Goal: Navigation & Orientation: Go to known website

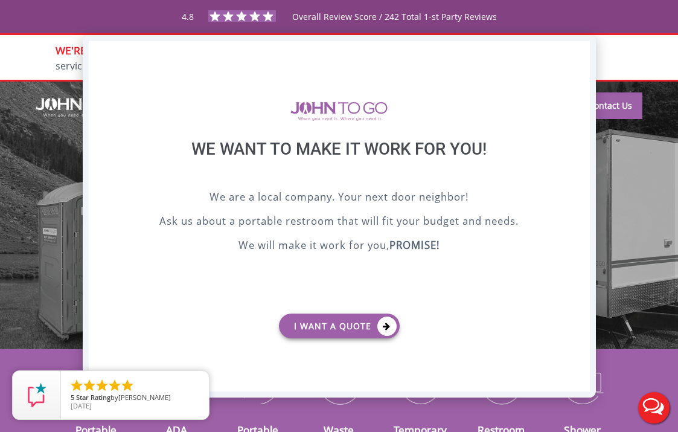
click at [581, 54] on div "X" at bounding box center [580, 51] width 19 height 21
click at [584, 50] on div "X" at bounding box center [580, 51] width 19 height 21
click at [579, 52] on div "X" at bounding box center [580, 51] width 19 height 21
click at [579, 50] on div "X" at bounding box center [580, 51] width 19 height 21
